Goal: Task Accomplishment & Management: Manage account settings

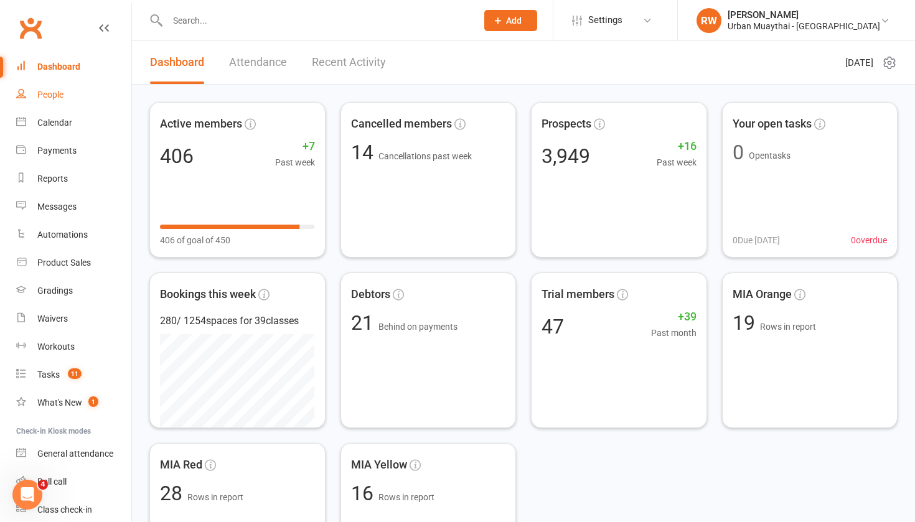
click at [55, 98] on div "People" at bounding box center [50, 95] width 26 height 10
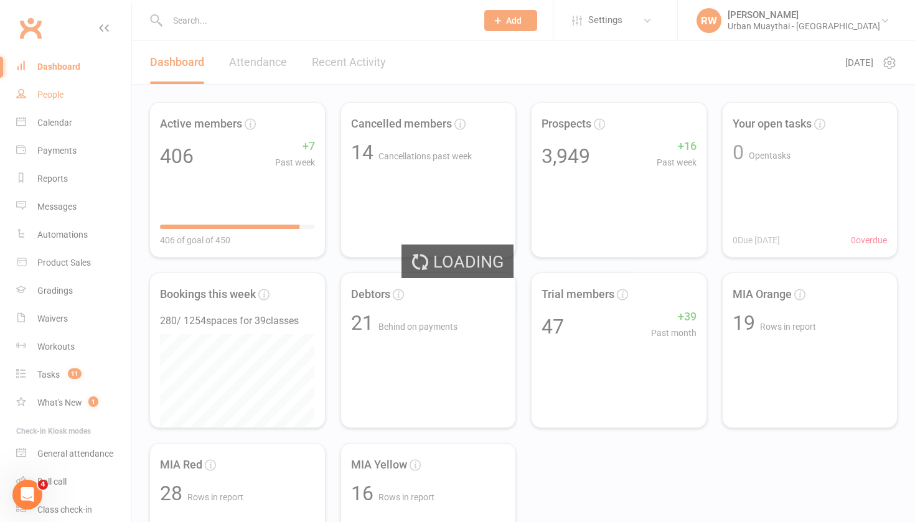
select select "50"
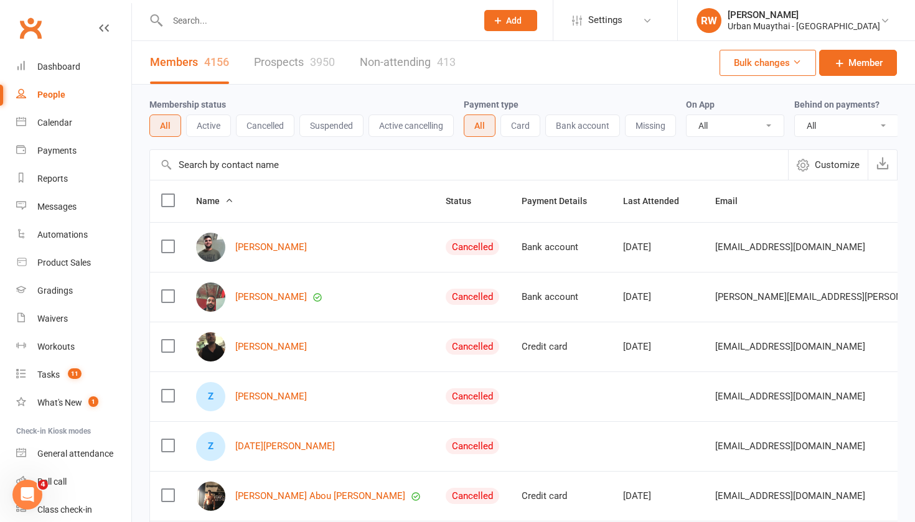
click at [289, 59] on link "Prospects 3950" at bounding box center [294, 62] width 81 height 43
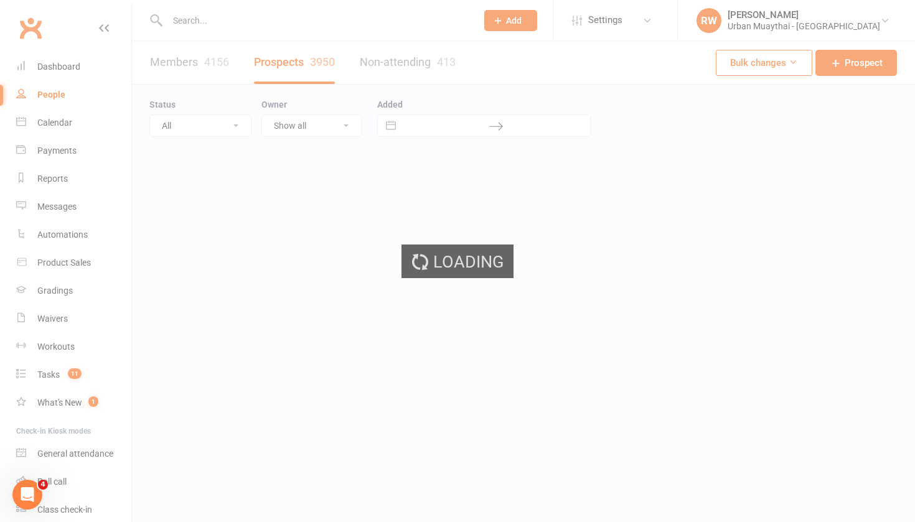
select select "100"
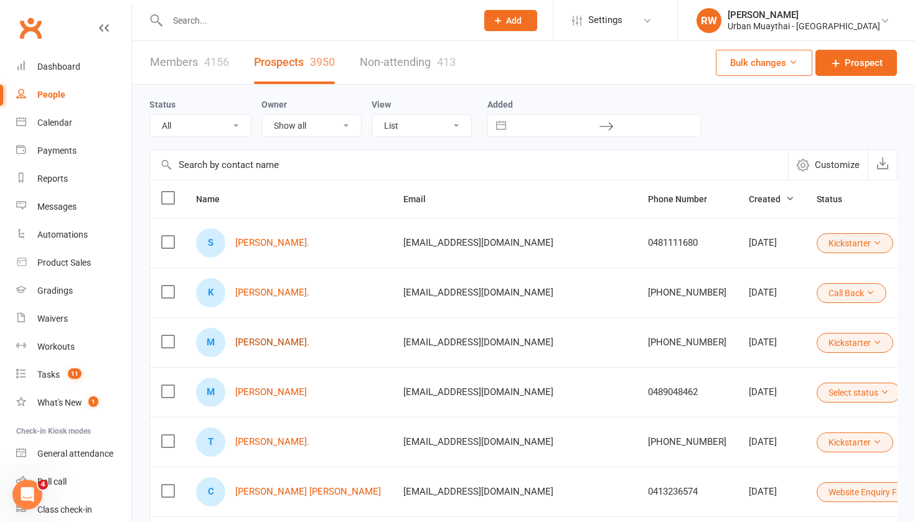
click at [255, 343] on link "[PERSON_NAME]." at bounding box center [272, 342] width 74 height 11
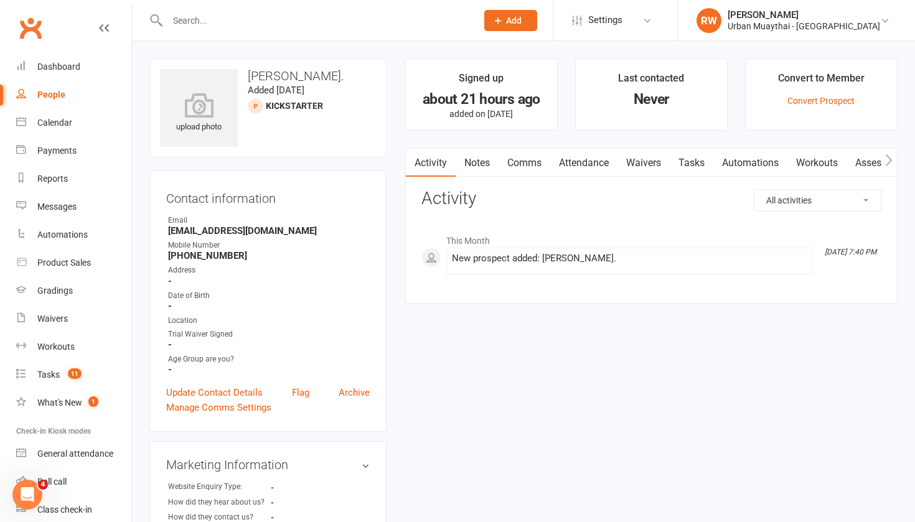
select select "100"
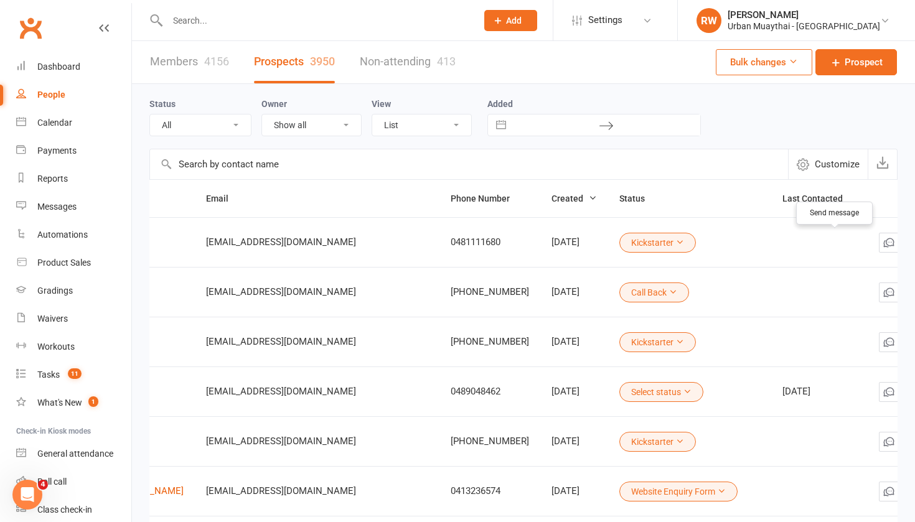
scroll to position [0, 197]
click at [906, 240] on icon "button" at bounding box center [912, 242] width 12 height 12
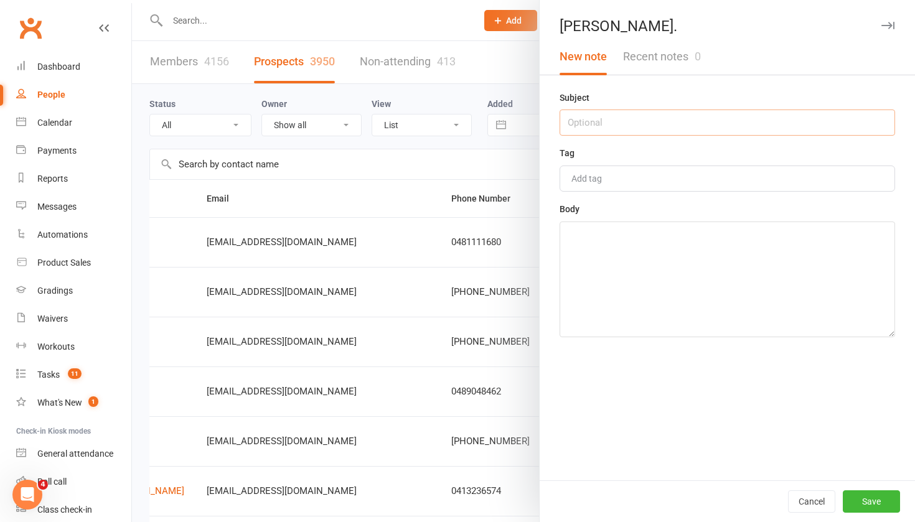
click at [592, 115] on input "text" at bounding box center [726, 123] width 335 height 26
type input "[DATE]"
click at [599, 245] on textarea at bounding box center [726, 280] width 335 height 116
type textarea "NA 4.36pm"
click at [869, 500] on button "Save" at bounding box center [870, 501] width 57 height 22
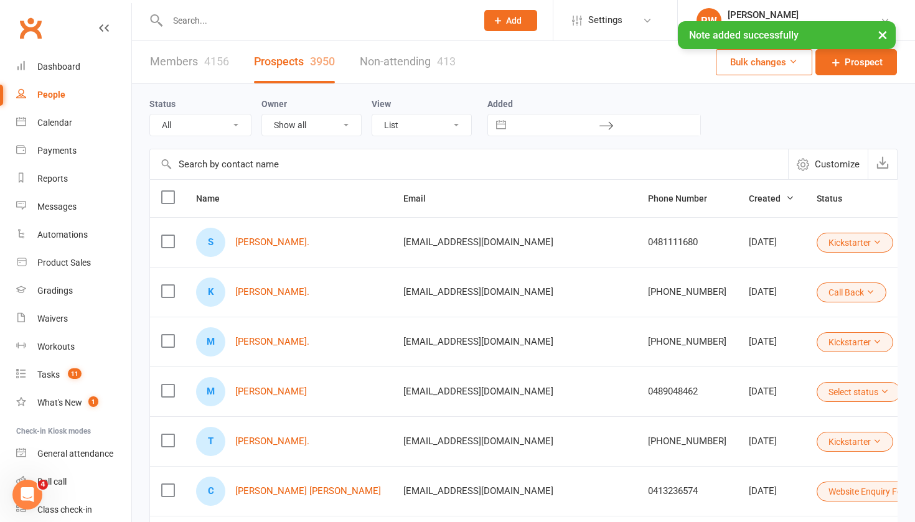
scroll to position [0, 0]
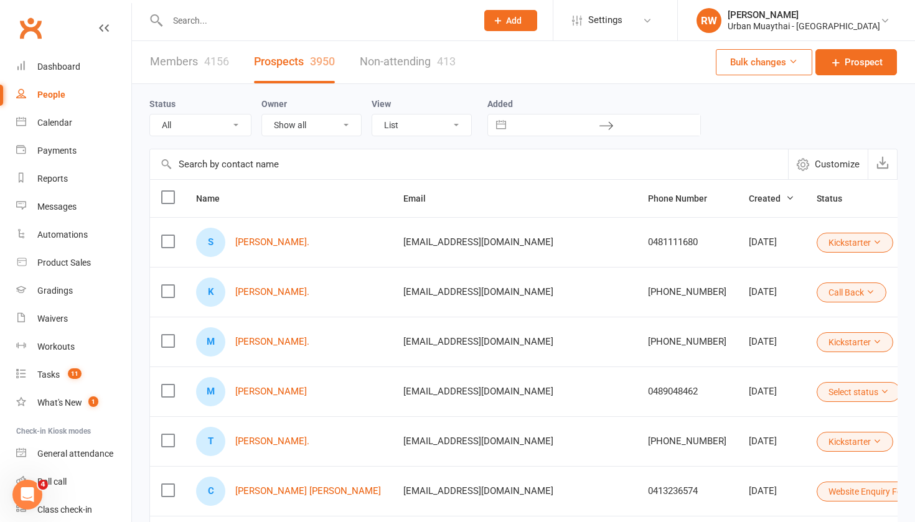
click at [637, 350] on td "[PHONE_NUMBER]" at bounding box center [687, 342] width 101 height 50
click at [251, 343] on link "[PERSON_NAME]." at bounding box center [272, 342] width 74 height 11
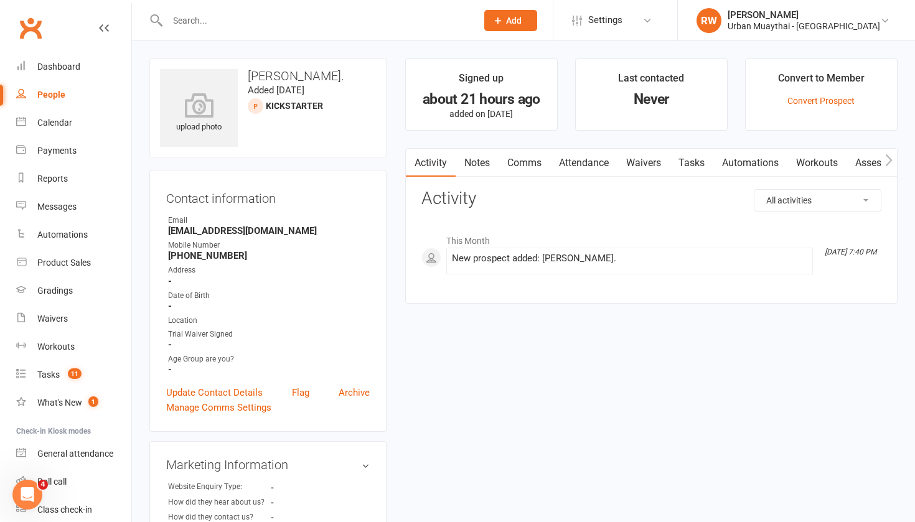
click at [524, 158] on link "Comms" at bounding box center [524, 163] width 52 height 29
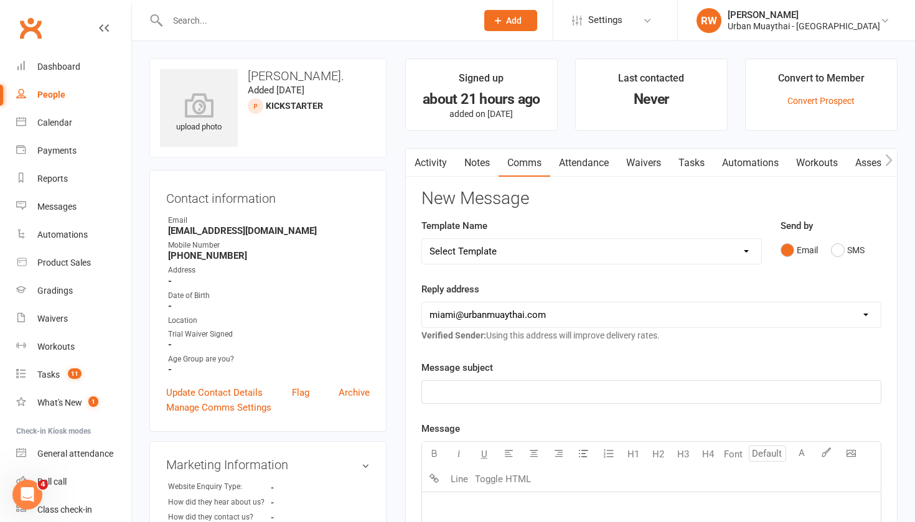
click at [459, 396] on p "﻿" at bounding box center [651, 392] width 444 height 15
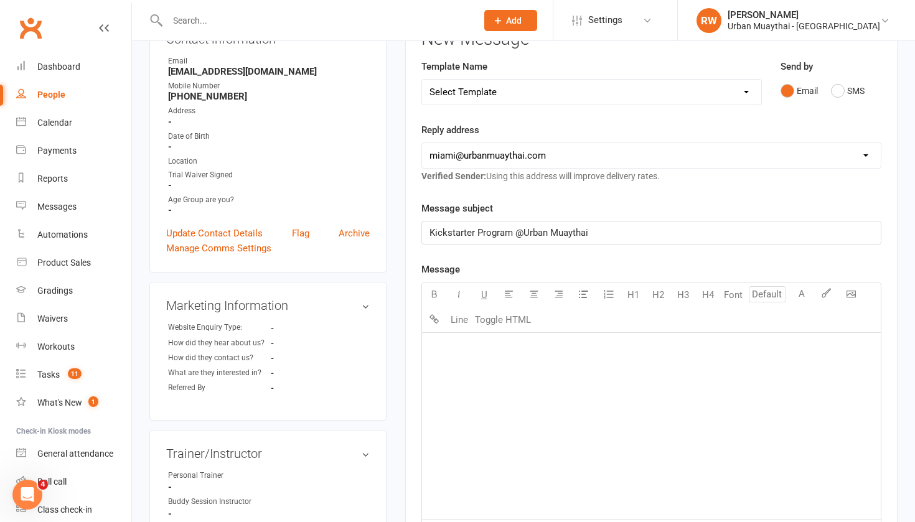
scroll to position [161, 0]
click at [458, 396] on div "﻿" at bounding box center [651, 425] width 459 height 187
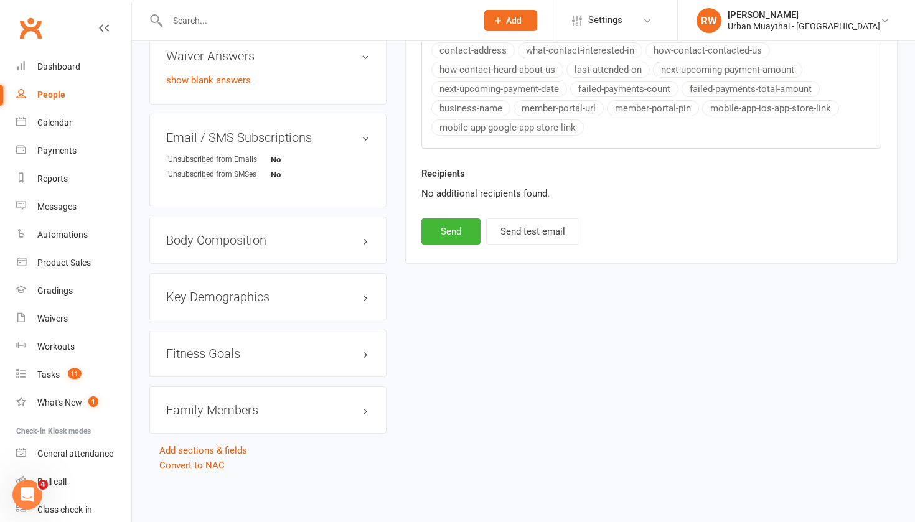
scroll to position [691, 0]
click at [442, 218] on button "Send" at bounding box center [450, 231] width 59 height 26
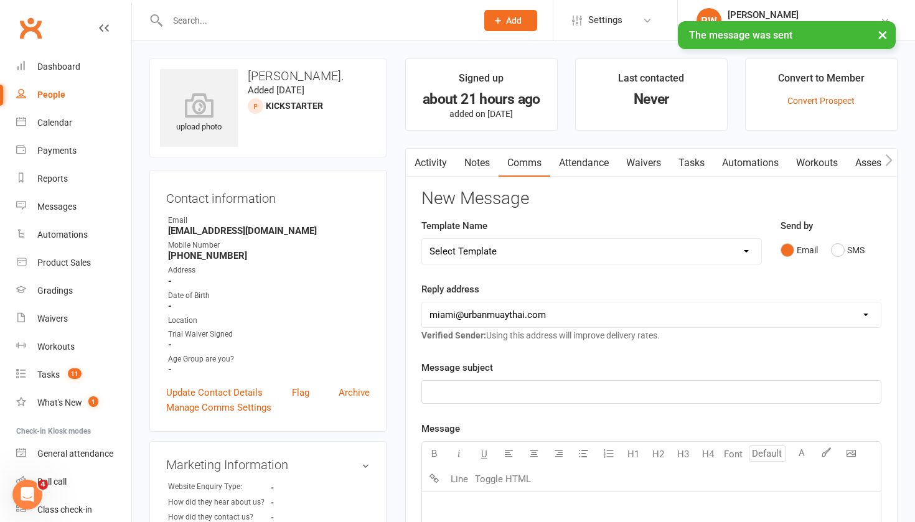
scroll to position [0, 0]
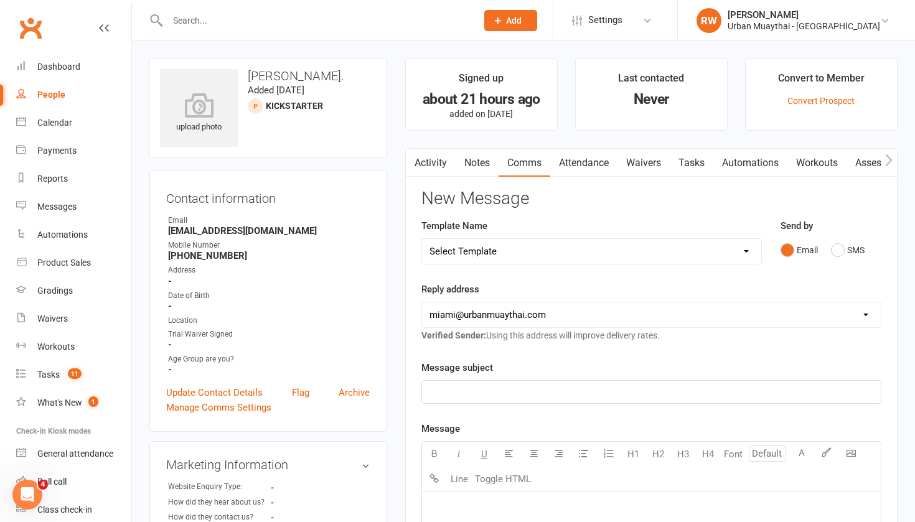
click at [477, 159] on link "Notes" at bounding box center [476, 163] width 43 height 29
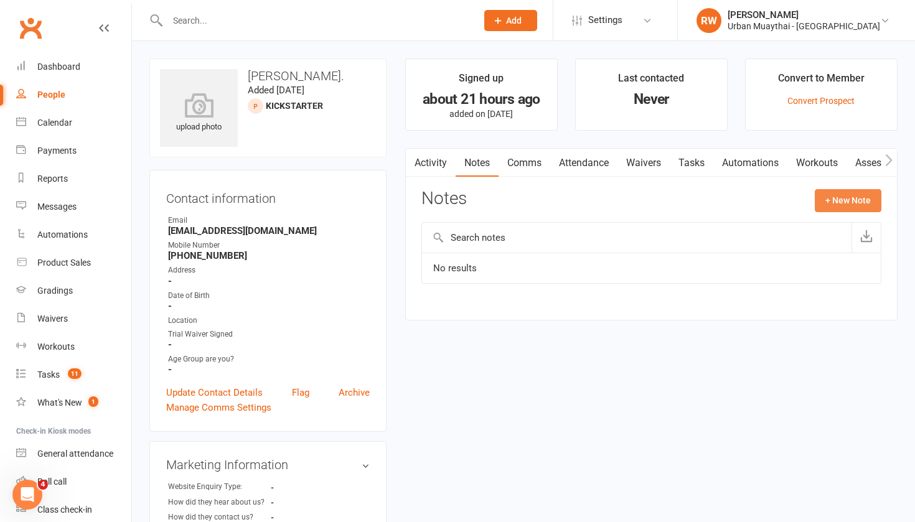
click at [844, 197] on button "+ New Note" at bounding box center [847, 200] width 67 height 22
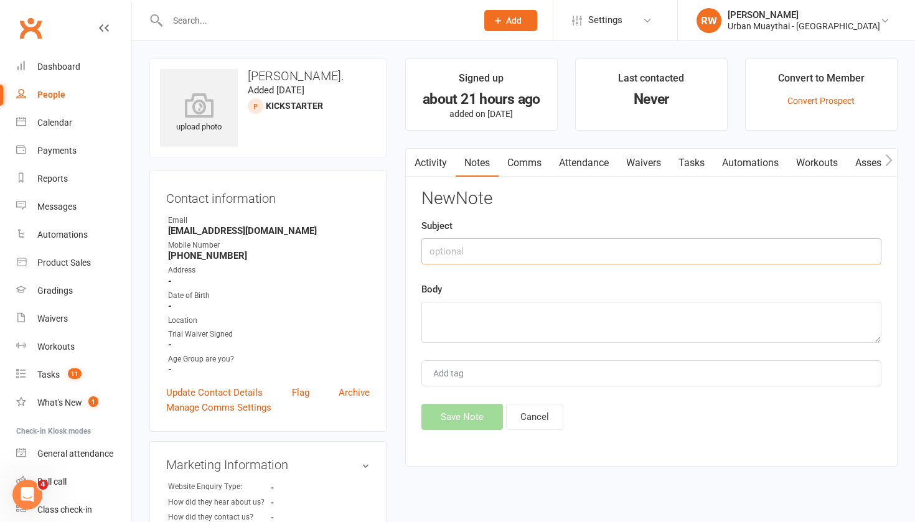
click at [459, 250] on input "text" at bounding box center [651, 251] width 460 height 26
type input "17thh Sept"
click at [466, 305] on textarea at bounding box center [651, 322] width 460 height 41
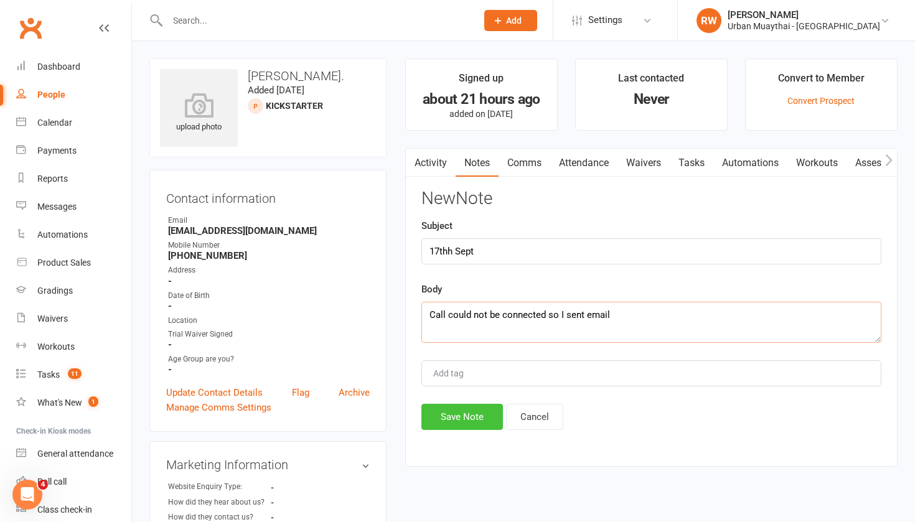
type textarea "Call could not be connected so I sent email"
click at [457, 426] on button "Save Note" at bounding box center [462, 417] width 82 height 26
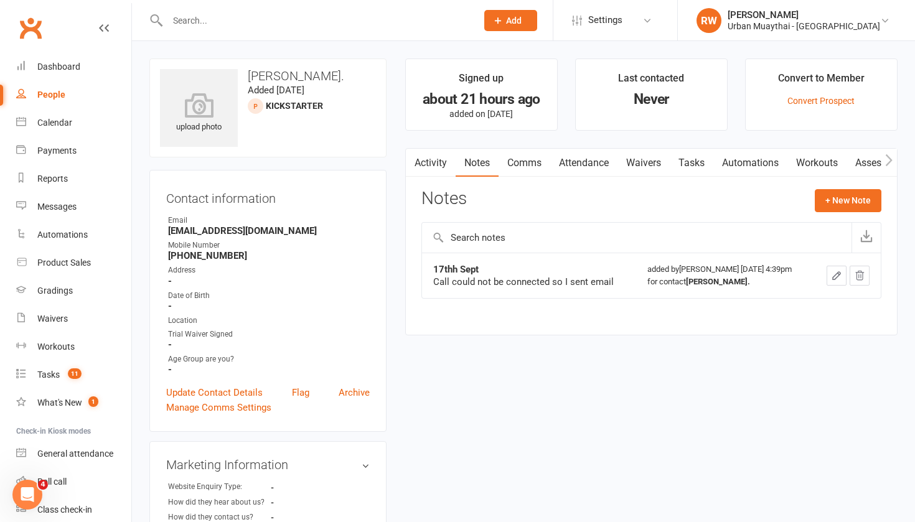
select select "100"
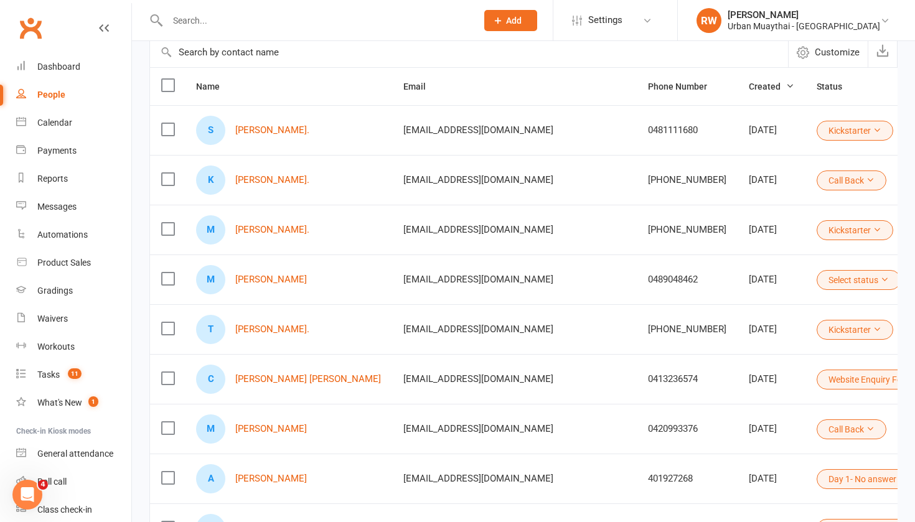
scroll to position [116, 0]
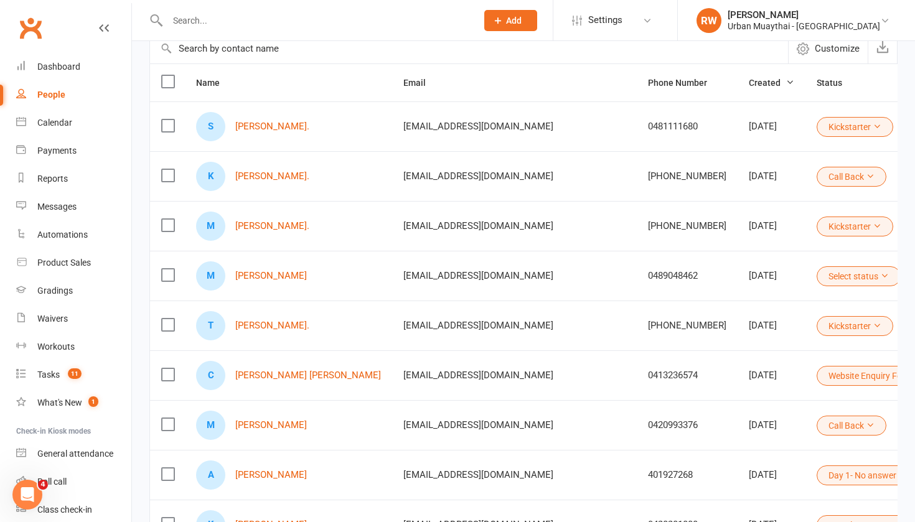
click at [872, 225] on icon at bounding box center [876, 226] width 9 height 9
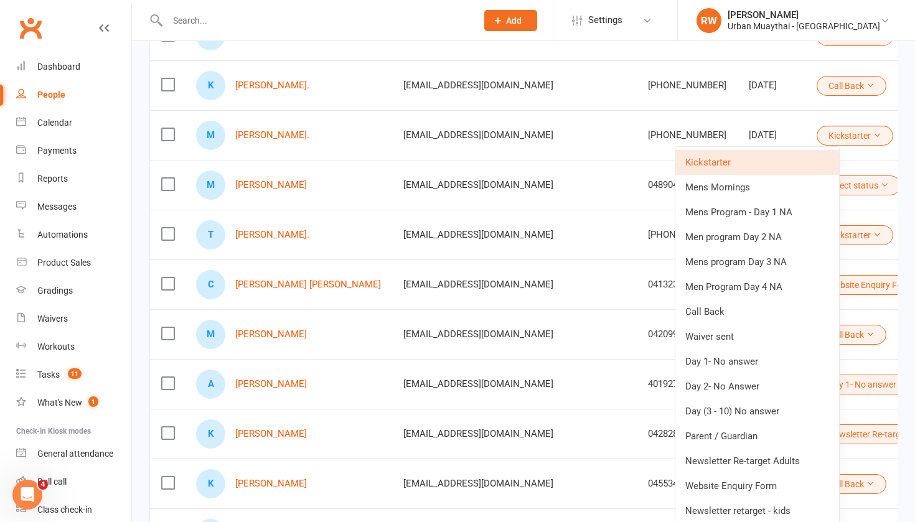
scroll to position [197, 0]
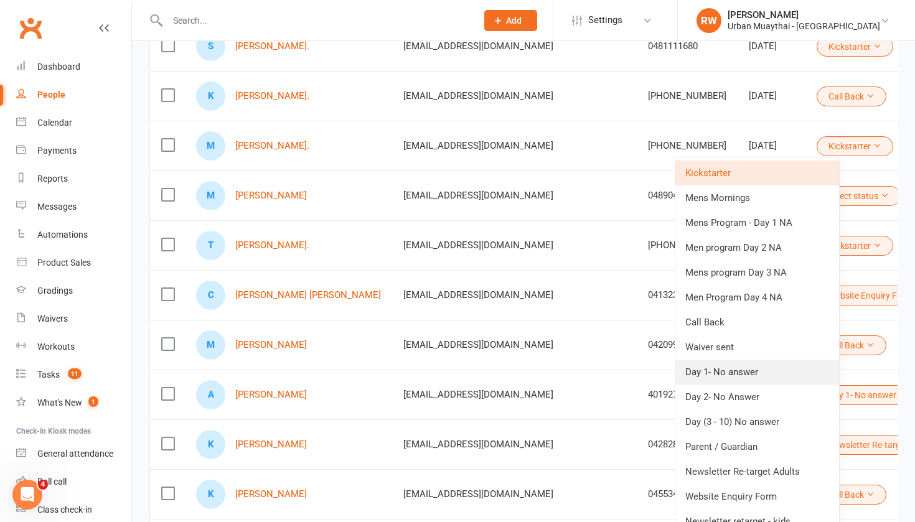
click at [726, 369] on link "Day 1- No answer" at bounding box center [757, 372] width 164 height 25
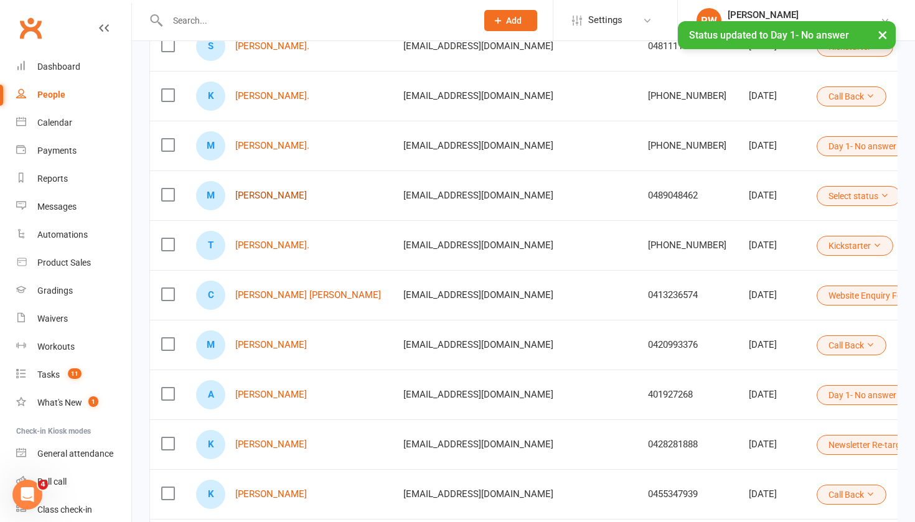
click at [280, 197] on link "[PERSON_NAME]" at bounding box center [271, 195] width 72 height 11
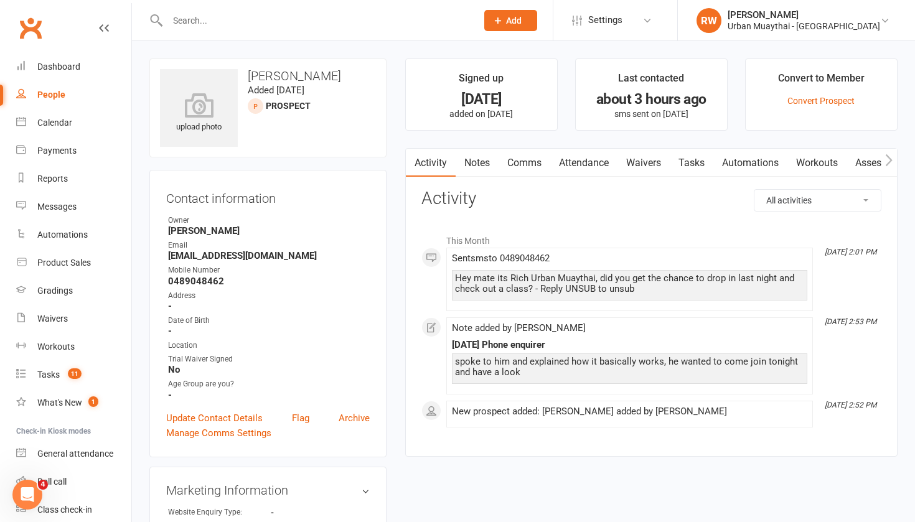
select select "100"
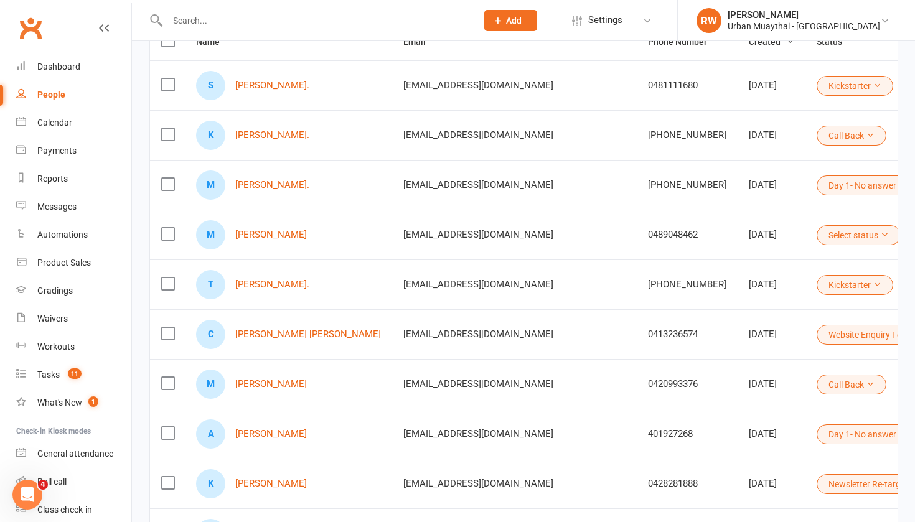
scroll to position [171, 0]
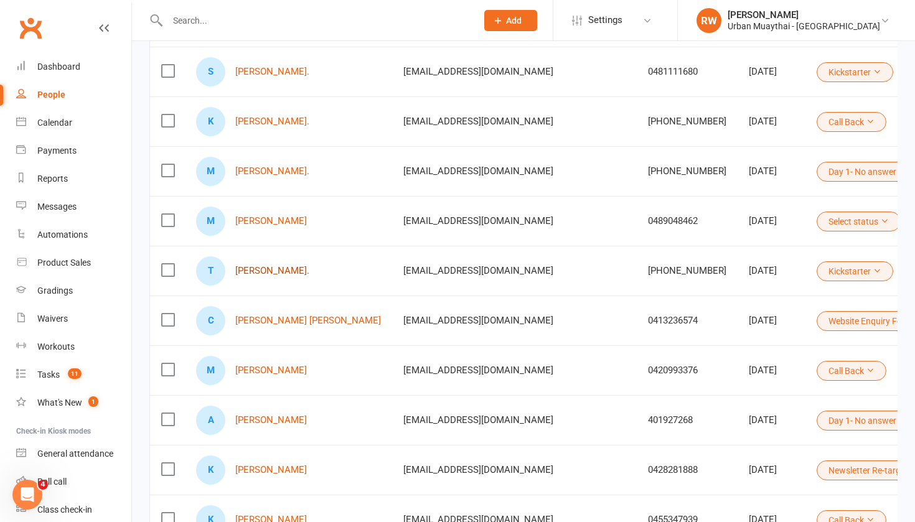
click at [281, 269] on link "[PERSON_NAME]." at bounding box center [272, 271] width 74 height 11
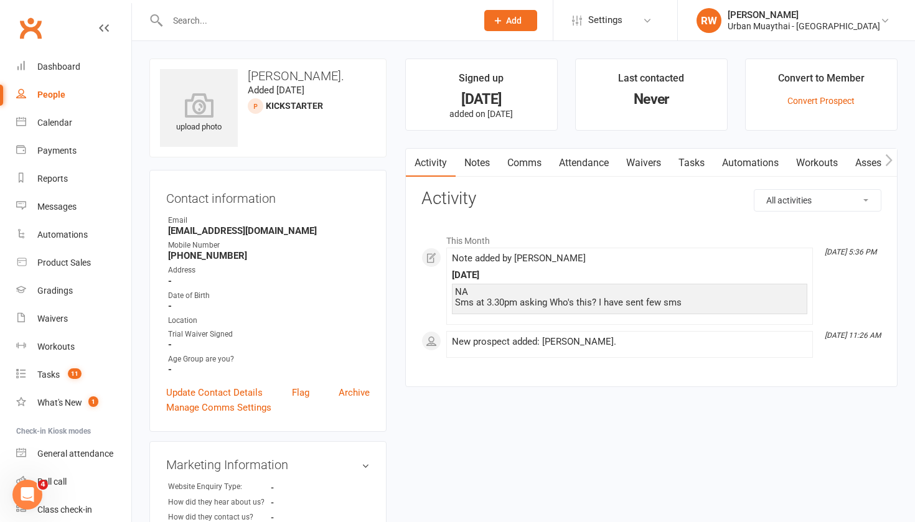
drag, startPoint x: 620, startPoint y: 208, endPoint x: 617, endPoint y: 152, distance: 56.1
click at [469, 159] on link "Notes" at bounding box center [476, 163] width 43 height 29
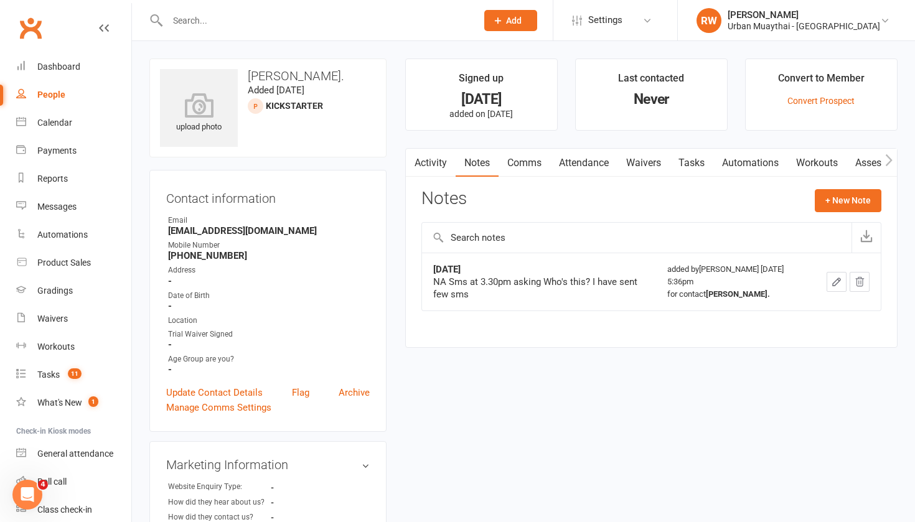
click at [583, 358] on main "Signed up [DATE] added on [DATE] Last contacted Never Convert to Member Convert…" at bounding box center [651, 209] width 511 height 302
click at [848, 198] on button "+ New Note" at bounding box center [847, 200] width 67 height 22
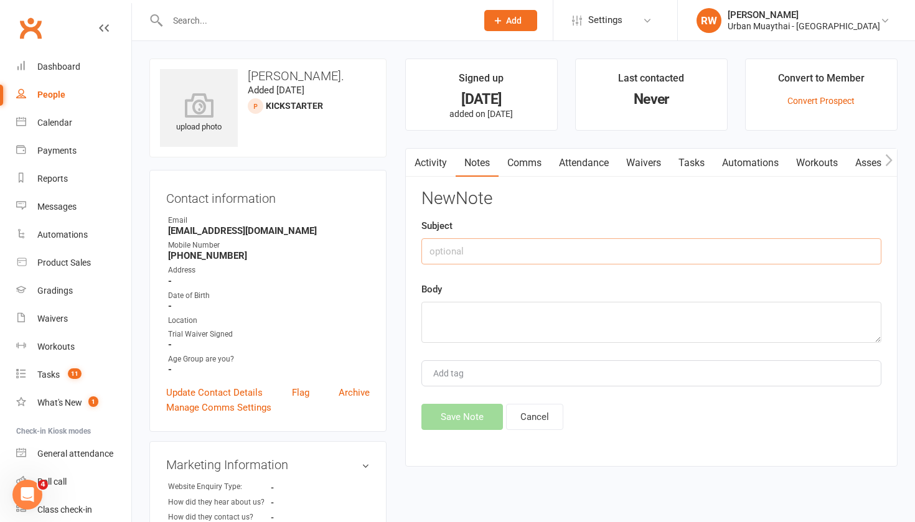
click at [456, 252] on input "text" at bounding box center [651, 251] width 460 height 26
type input "[DATE]"
click at [451, 310] on textarea at bounding box center [651, 322] width 460 height 41
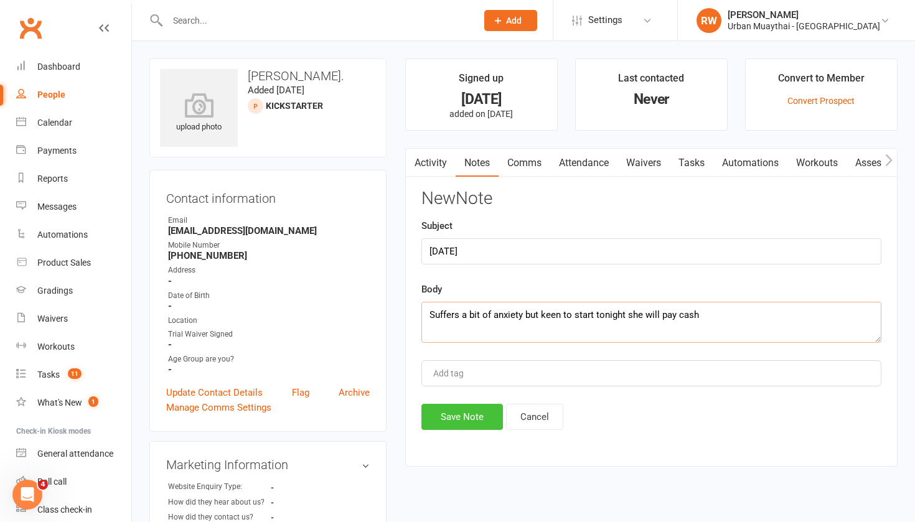
type textarea "Suffers a bit of anxiety but keen to start tonight she will pay cash"
click at [453, 416] on button "Save Note" at bounding box center [462, 417] width 82 height 26
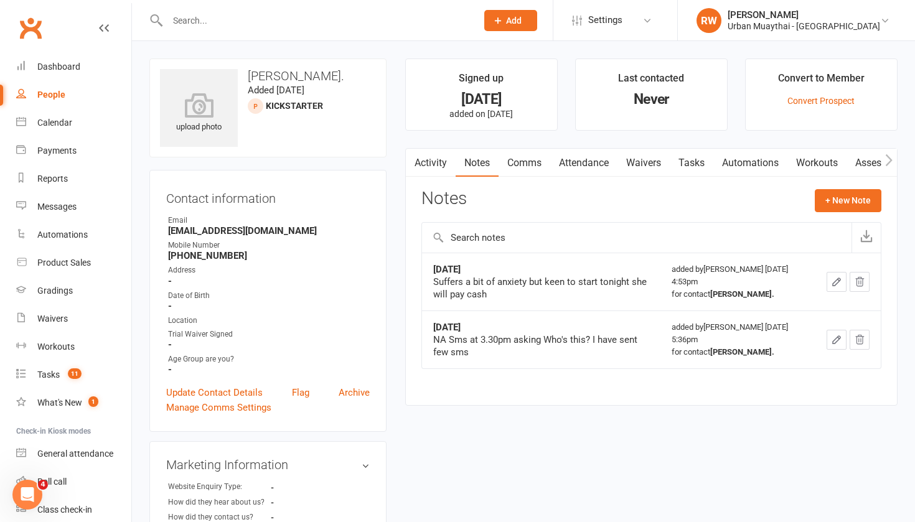
click at [51, 93] on div "People" at bounding box center [51, 95] width 28 height 10
select select "100"
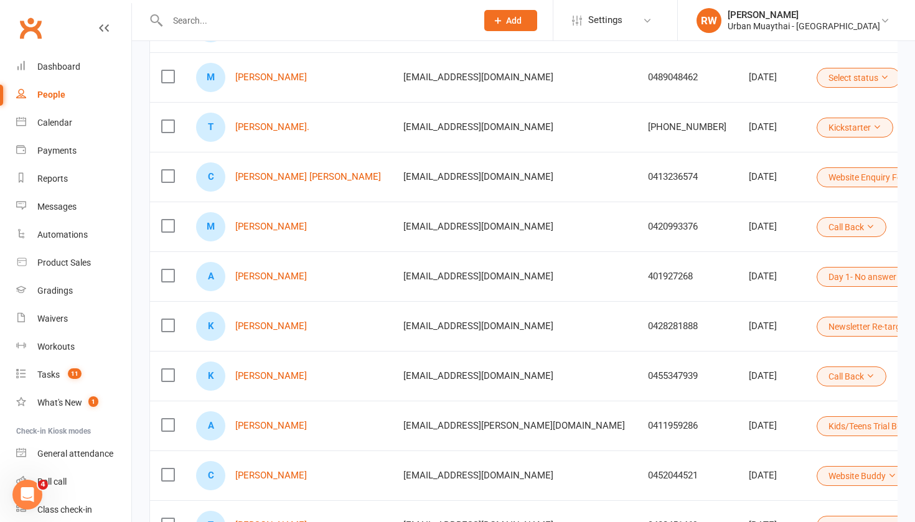
scroll to position [317, 0]
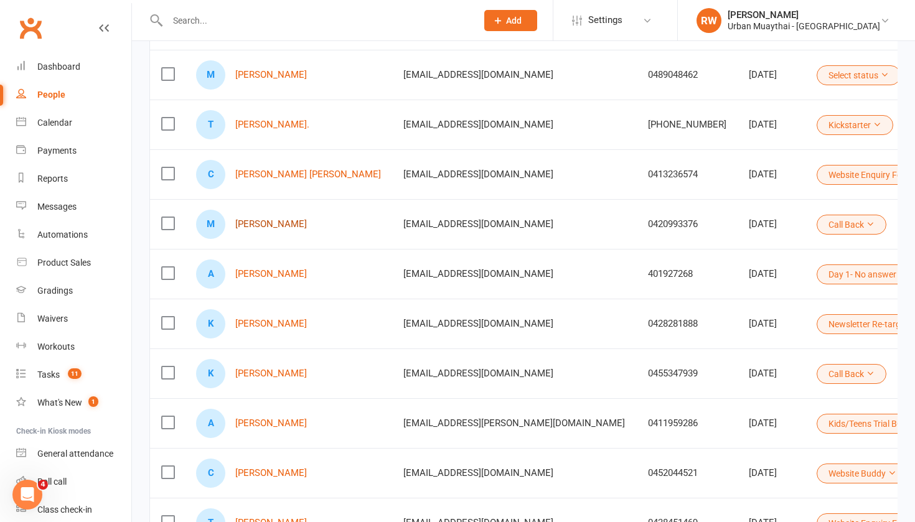
click at [249, 222] on link "[PERSON_NAME]" at bounding box center [271, 224] width 72 height 11
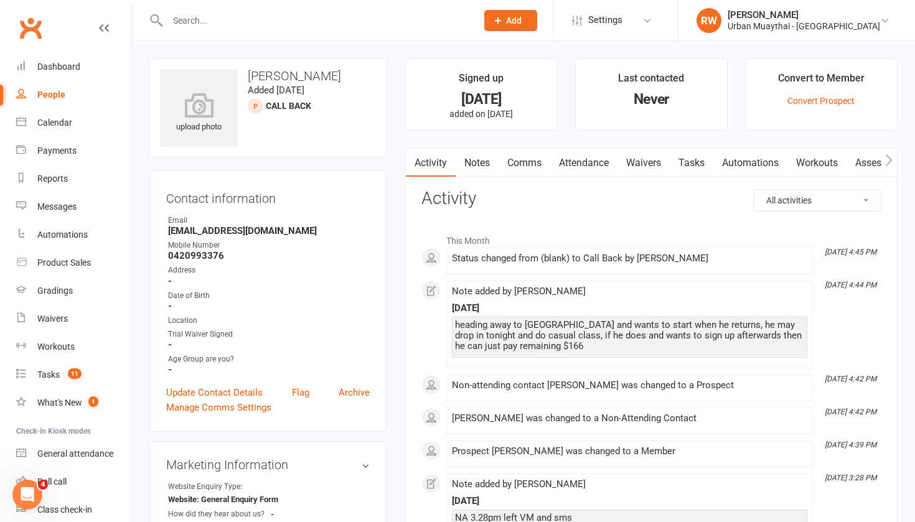
click at [526, 161] on link "Comms" at bounding box center [524, 163] width 52 height 29
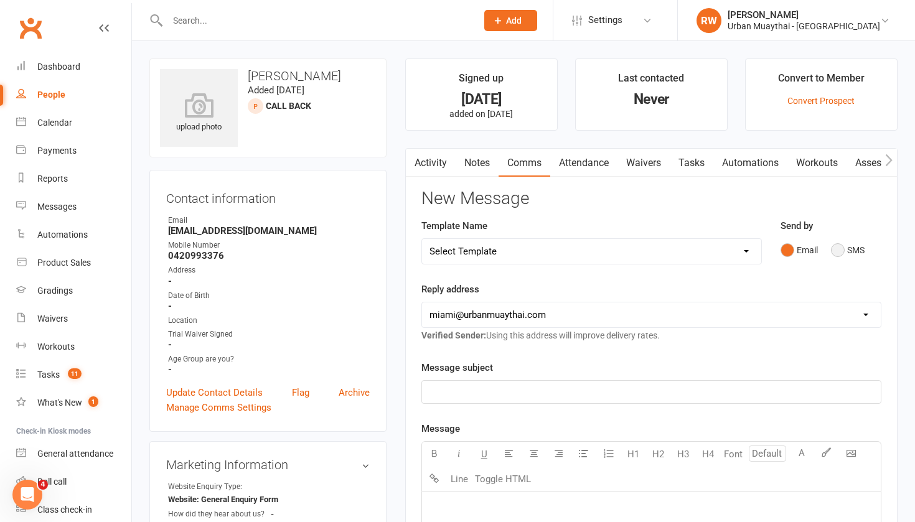
click at [839, 243] on button "SMS" at bounding box center [848, 250] width 34 height 24
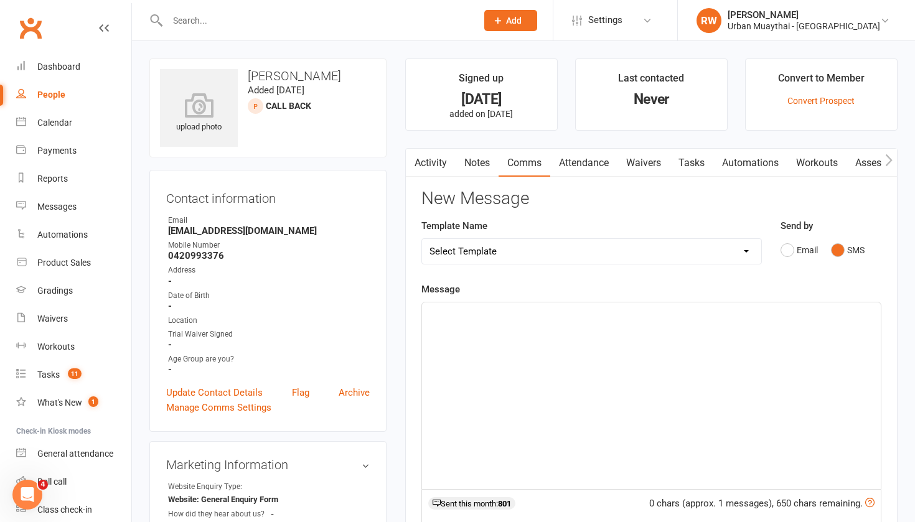
click at [441, 335] on div "﻿" at bounding box center [651, 395] width 459 height 187
click at [461, 328] on div "Hey mate its Rich Urban Muaythai, did you drop in and do a casual cl" at bounding box center [651, 395] width 459 height 187
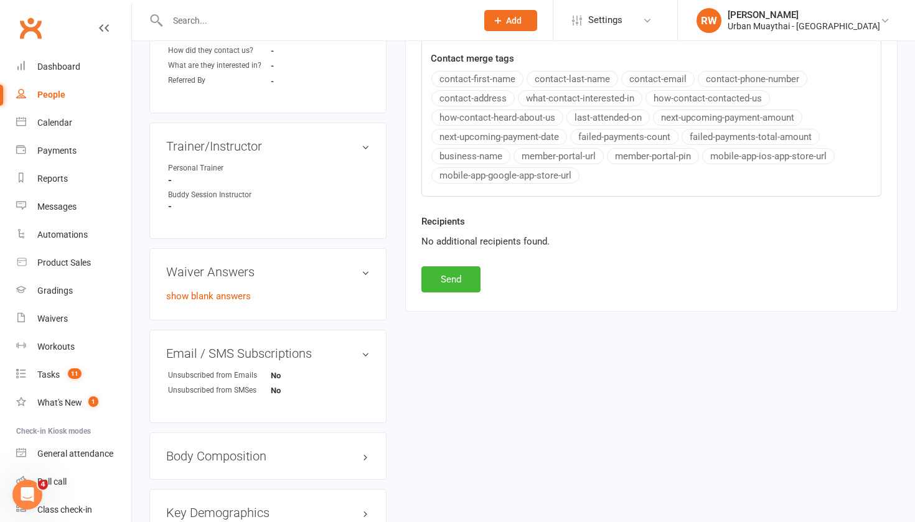
scroll to position [495, 0]
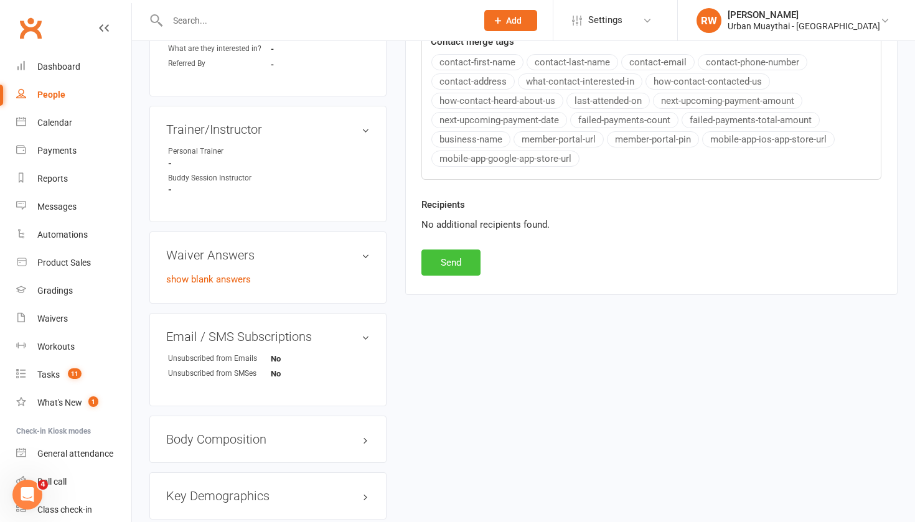
click at [439, 258] on button "Send" at bounding box center [450, 263] width 59 height 26
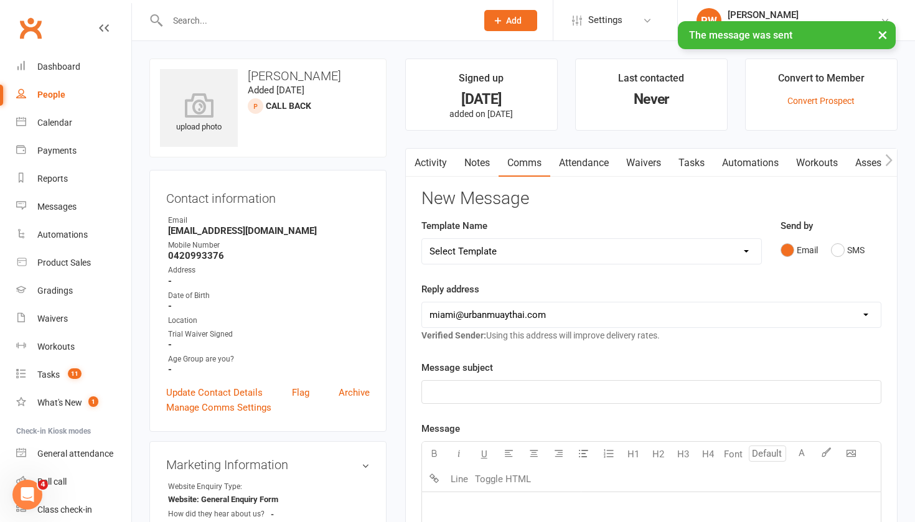
scroll to position [0, 0]
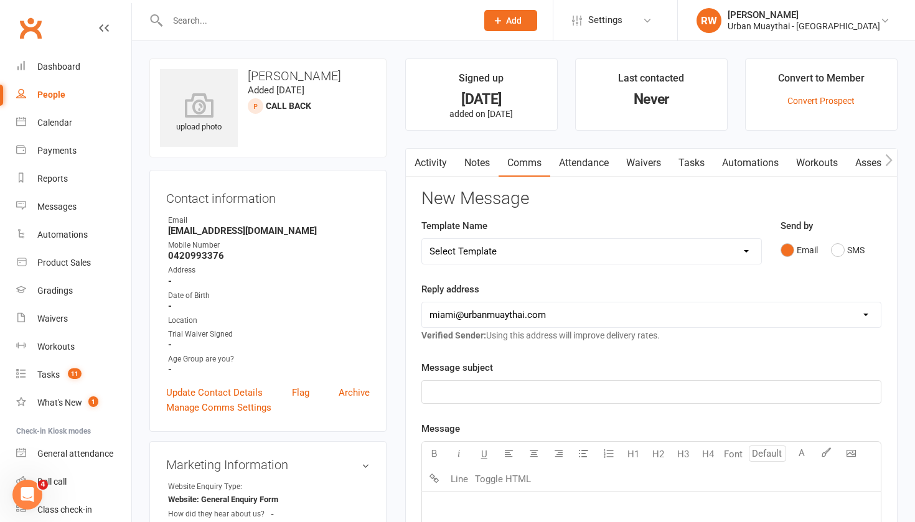
click at [482, 164] on link "Notes" at bounding box center [476, 163] width 43 height 29
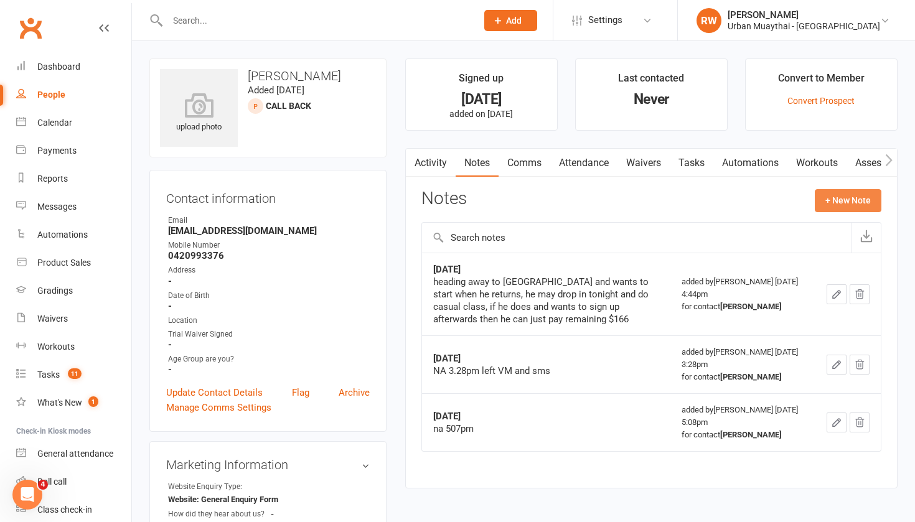
click at [842, 200] on button "+ New Note" at bounding box center [847, 200] width 67 height 22
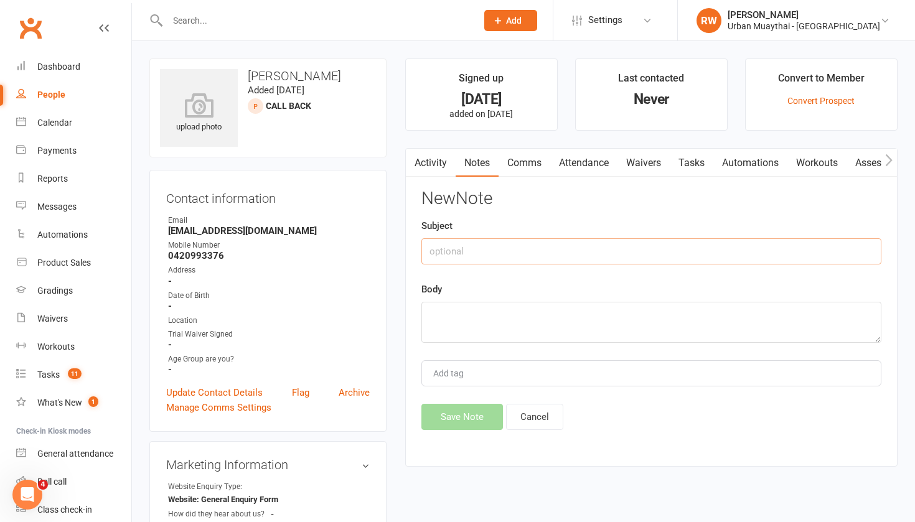
click at [479, 250] on input "text" at bounding box center [651, 251] width 460 height 26
type input "[DATE]"
click at [439, 324] on textarea at bounding box center [651, 322] width 460 height 41
type textarea "sent sms asking if he dropped in or not"
click at [444, 419] on button "Save Note" at bounding box center [462, 417] width 82 height 26
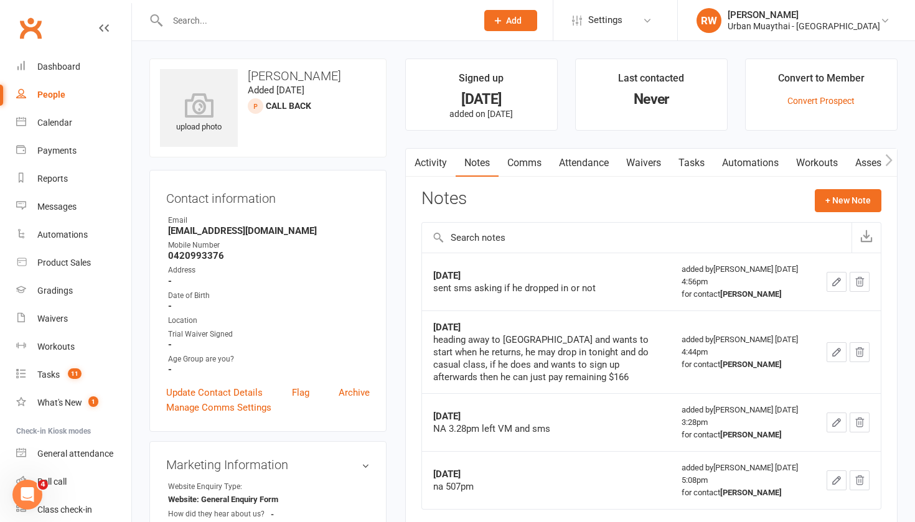
click at [53, 91] on div "People" at bounding box center [51, 95] width 28 height 10
select select "100"
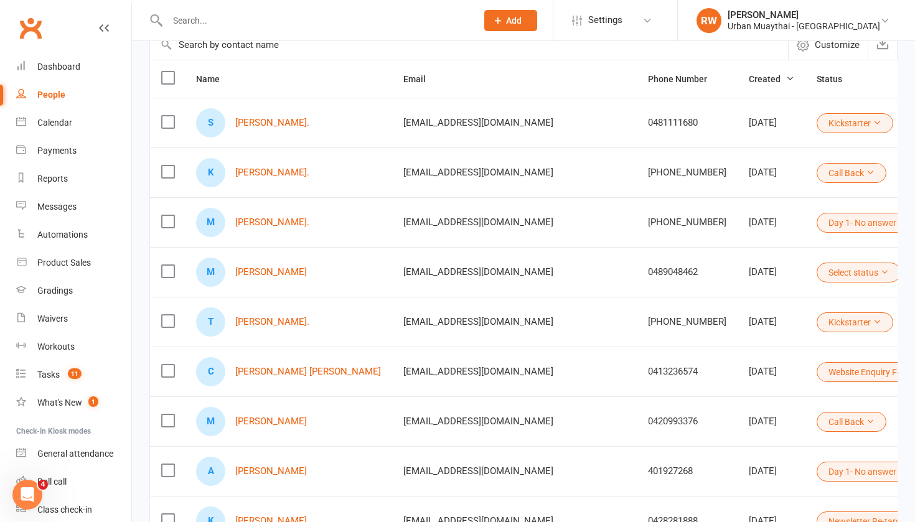
scroll to position [124, 0]
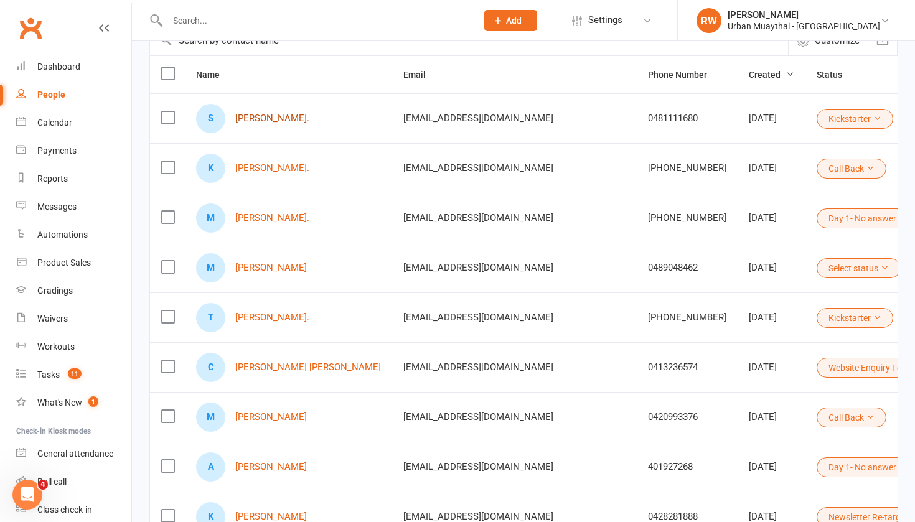
click at [244, 117] on link "[PERSON_NAME]." at bounding box center [272, 118] width 74 height 11
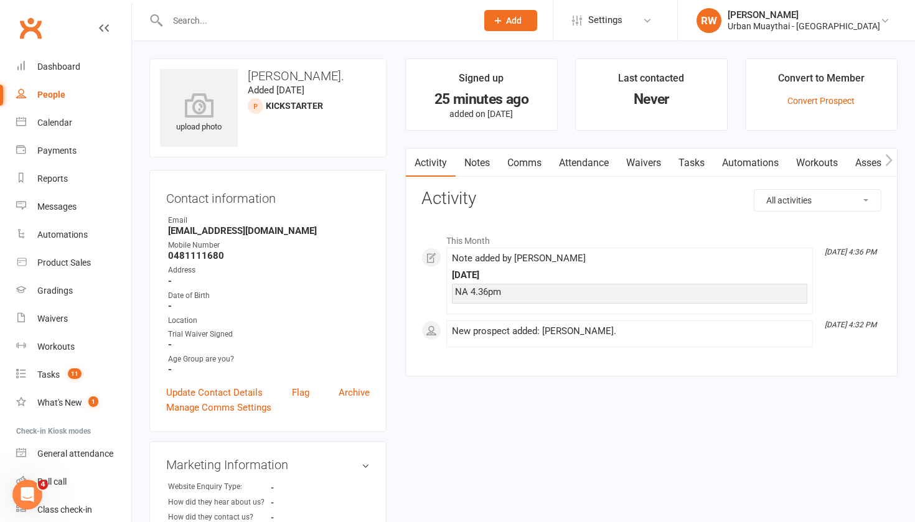
click at [54, 95] on div "People" at bounding box center [51, 95] width 28 height 10
select select "100"
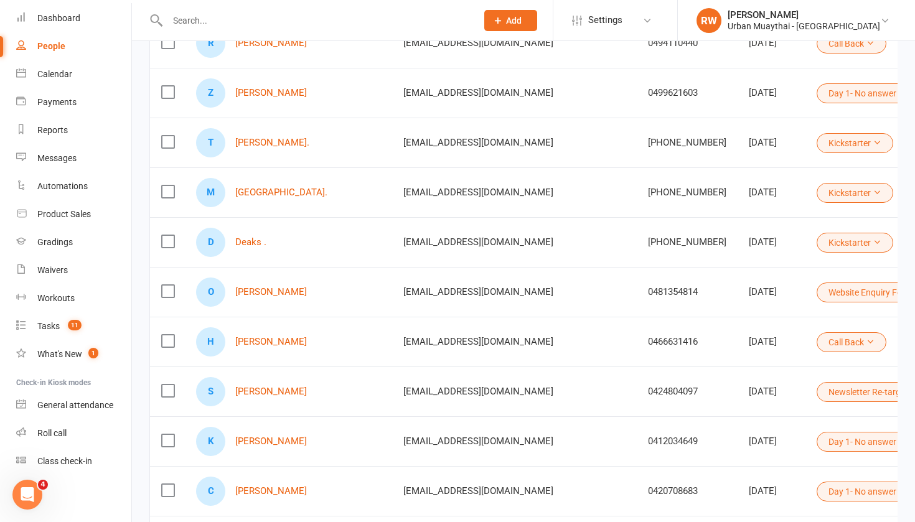
scroll to position [1645, 0]
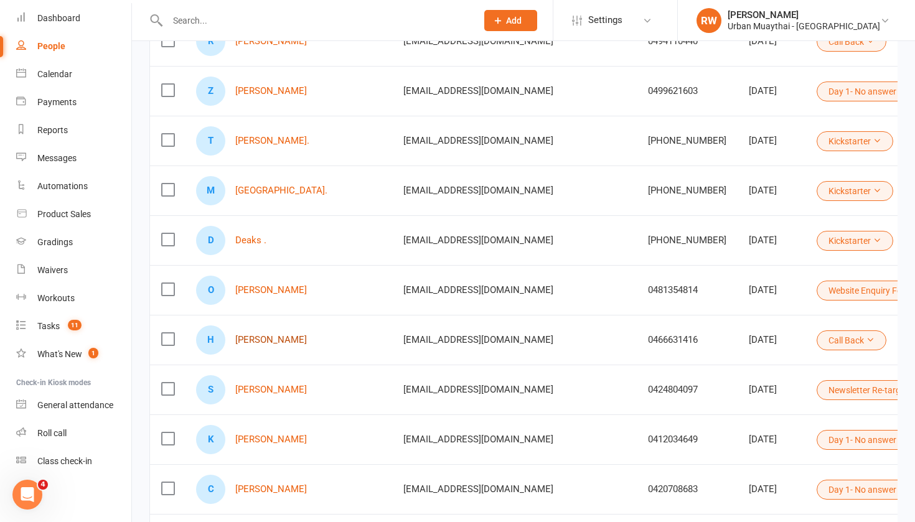
click at [296, 341] on link "[PERSON_NAME]" at bounding box center [271, 340] width 72 height 11
